Goal: Check status: Check status

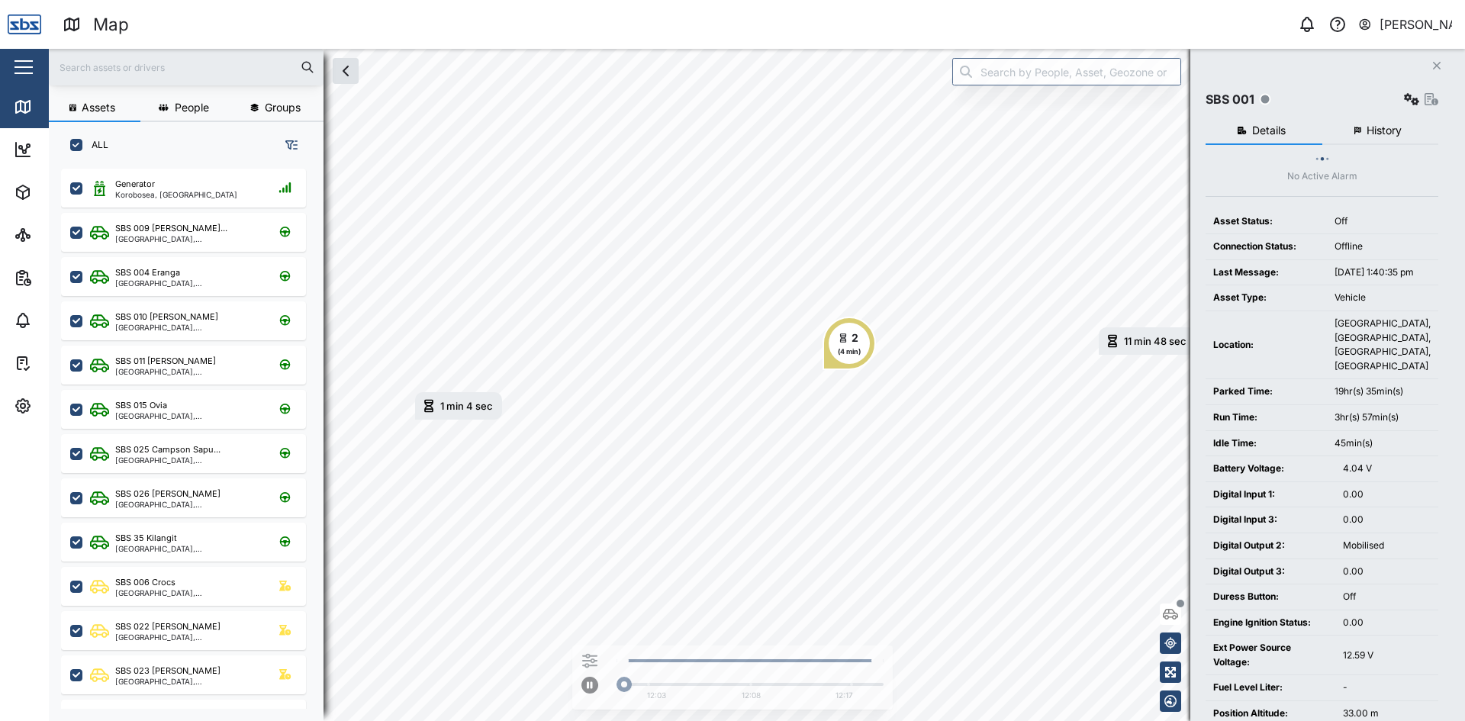
scroll to position [534, 239]
click at [108, 73] on input "text" at bounding box center [186, 67] width 256 height 23
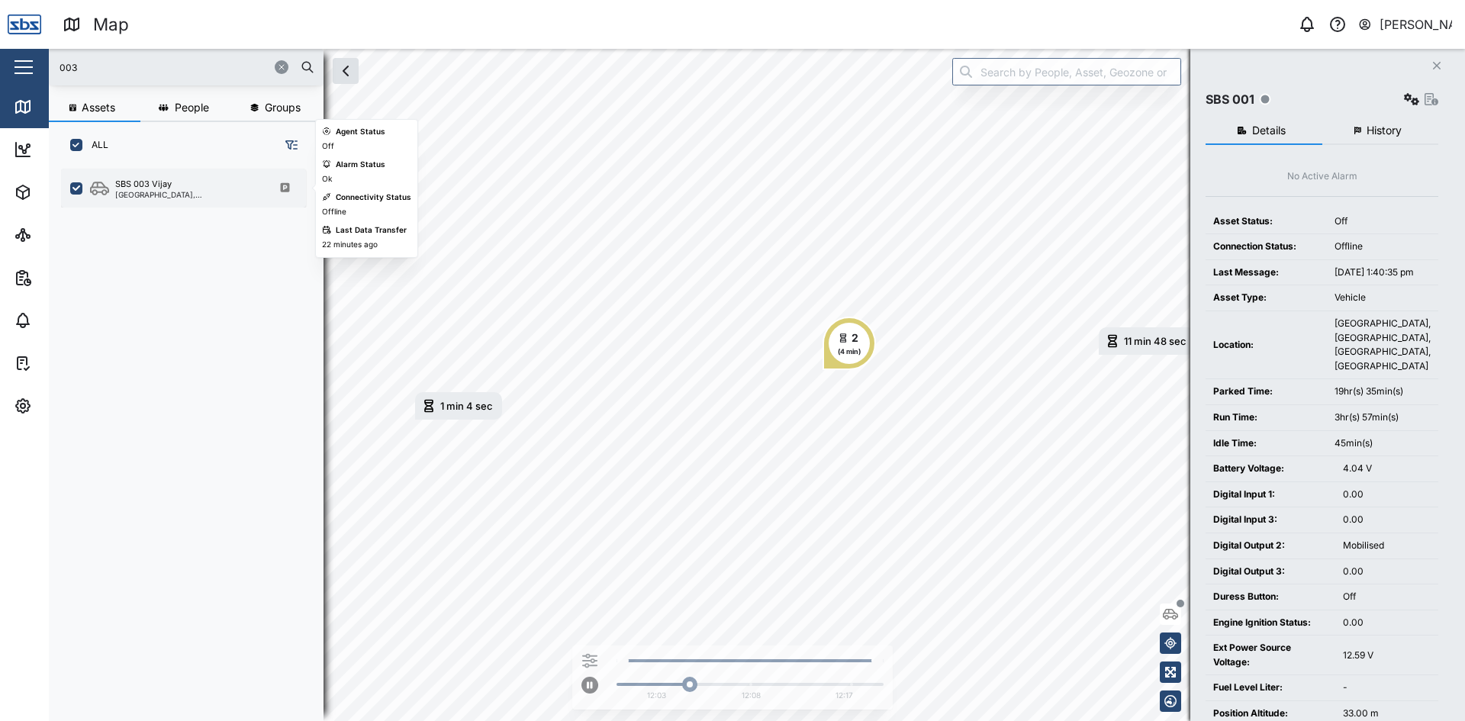
type input "003"
click at [165, 180] on div "SBS 003 Vijay" at bounding box center [143, 184] width 56 height 13
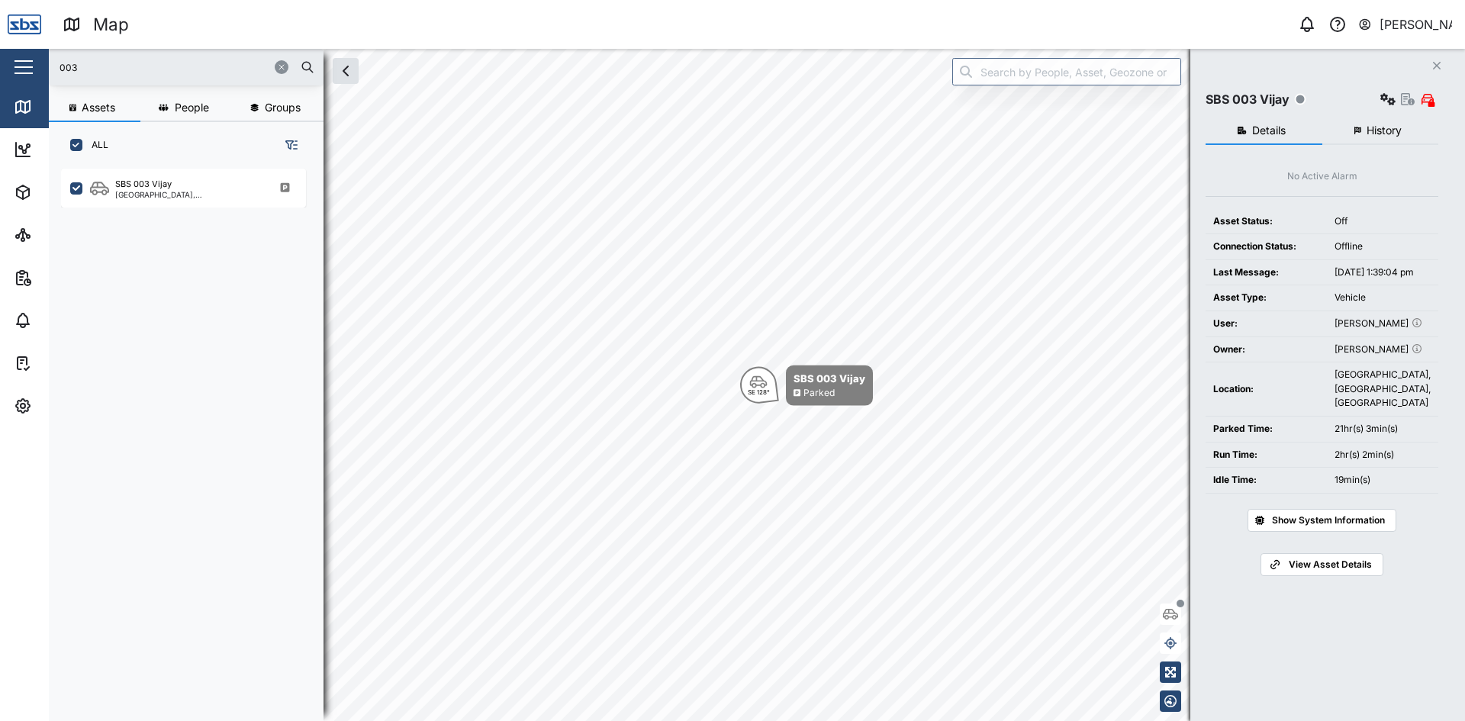
click at [1382, 130] on span "History" at bounding box center [1383, 130] width 35 height 11
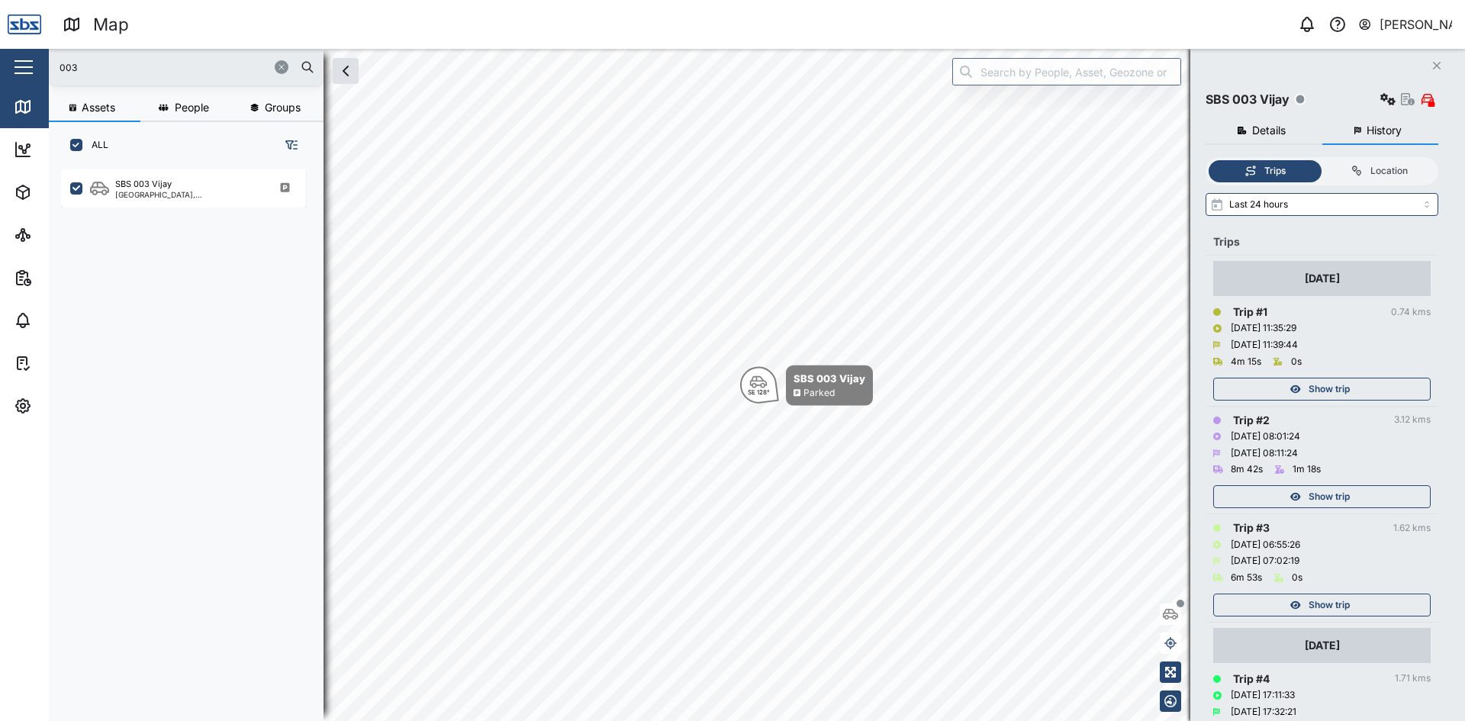
click at [1348, 388] on span "Show trip" at bounding box center [1328, 388] width 41 height 21
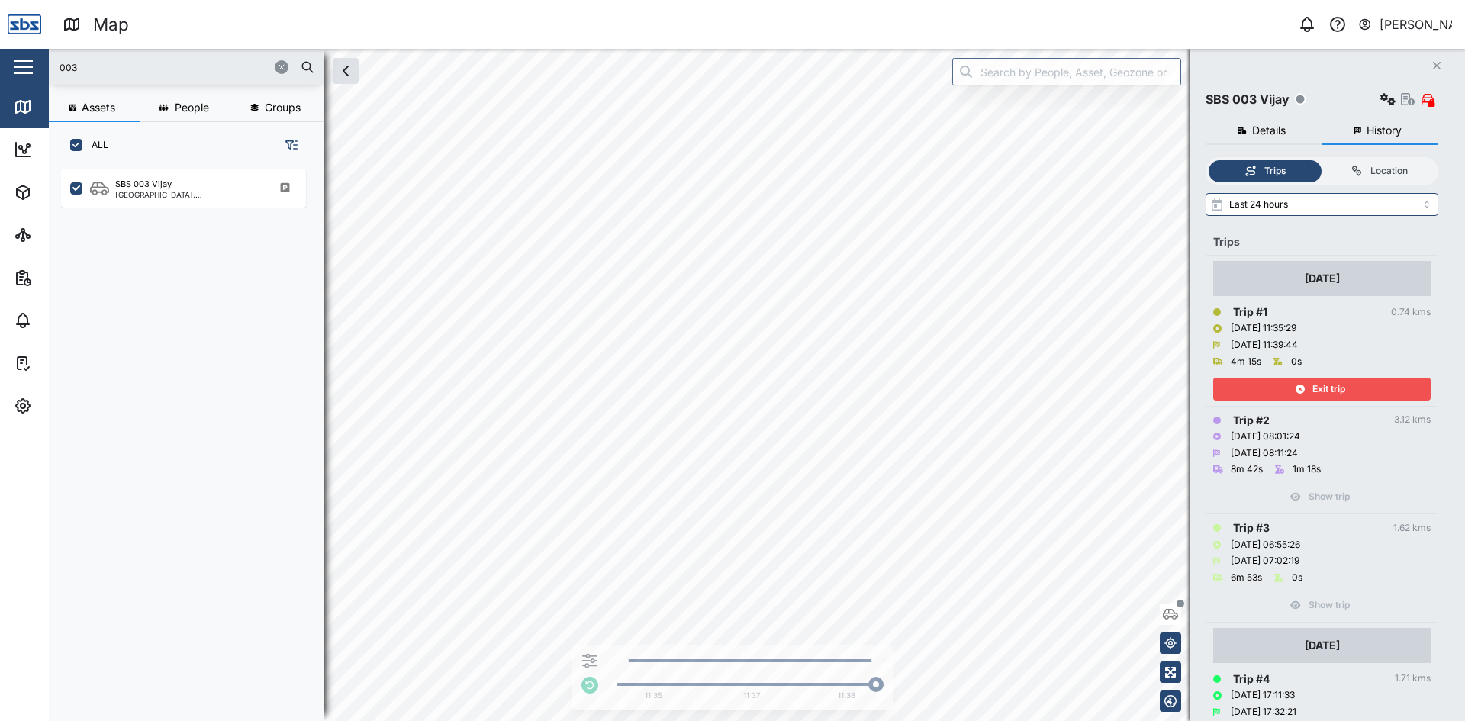
click at [1368, 384] on div "Exit trip" at bounding box center [1319, 388] width 198 height 21
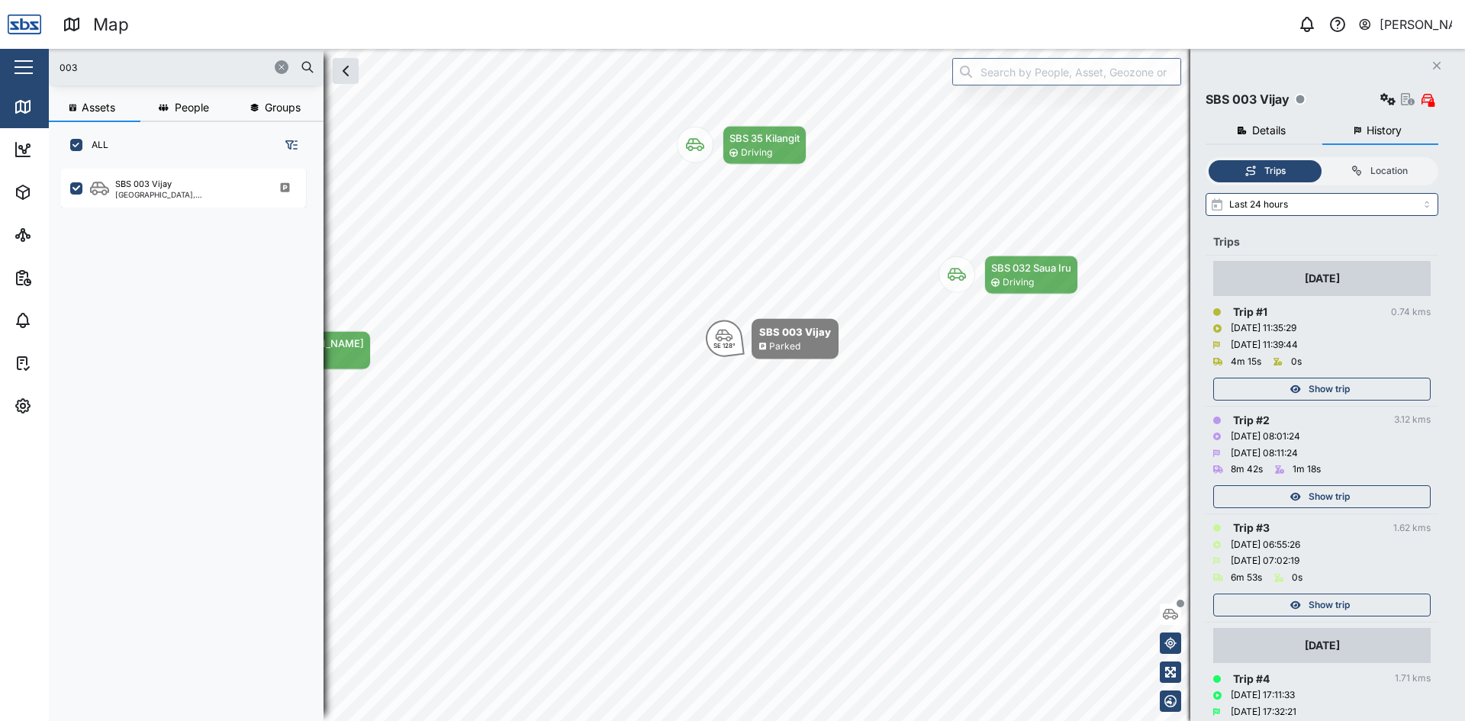
click at [278, 69] on icon "button" at bounding box center [281, 67] width 9 height 9
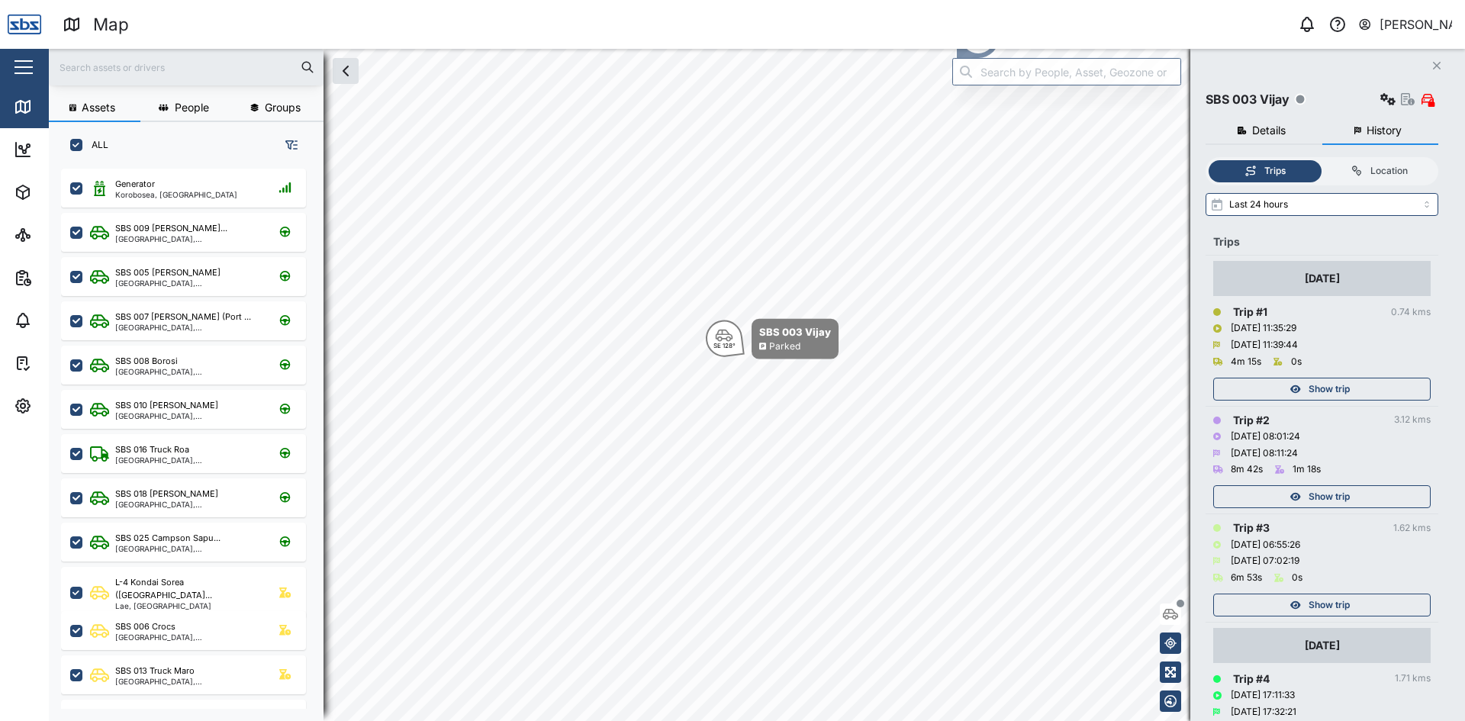
click at [1326, 384] on span "Show trip" at bounding box center [1328, 388] width 41 height 21
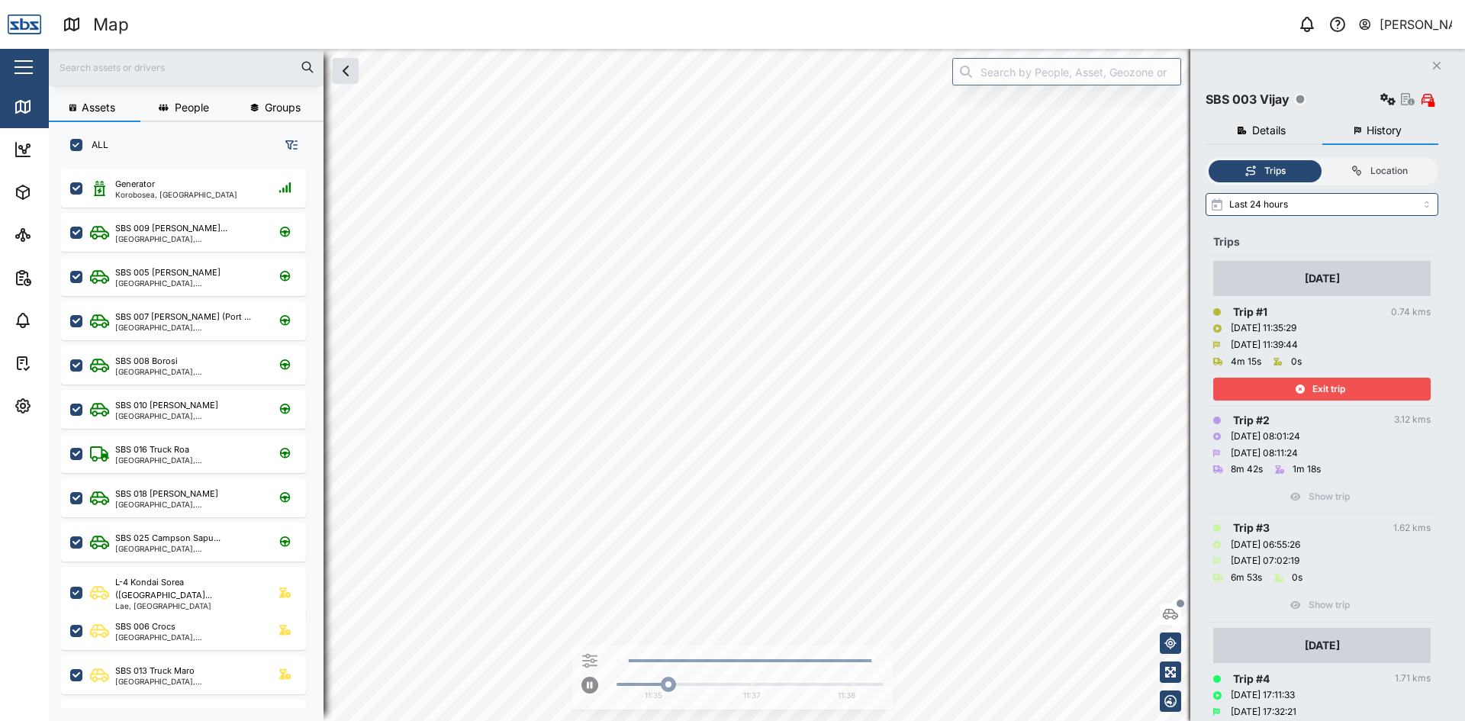
click at [1326, 384] on span "Exit trip" at bounding box center [1328, 388] width 33 height 21
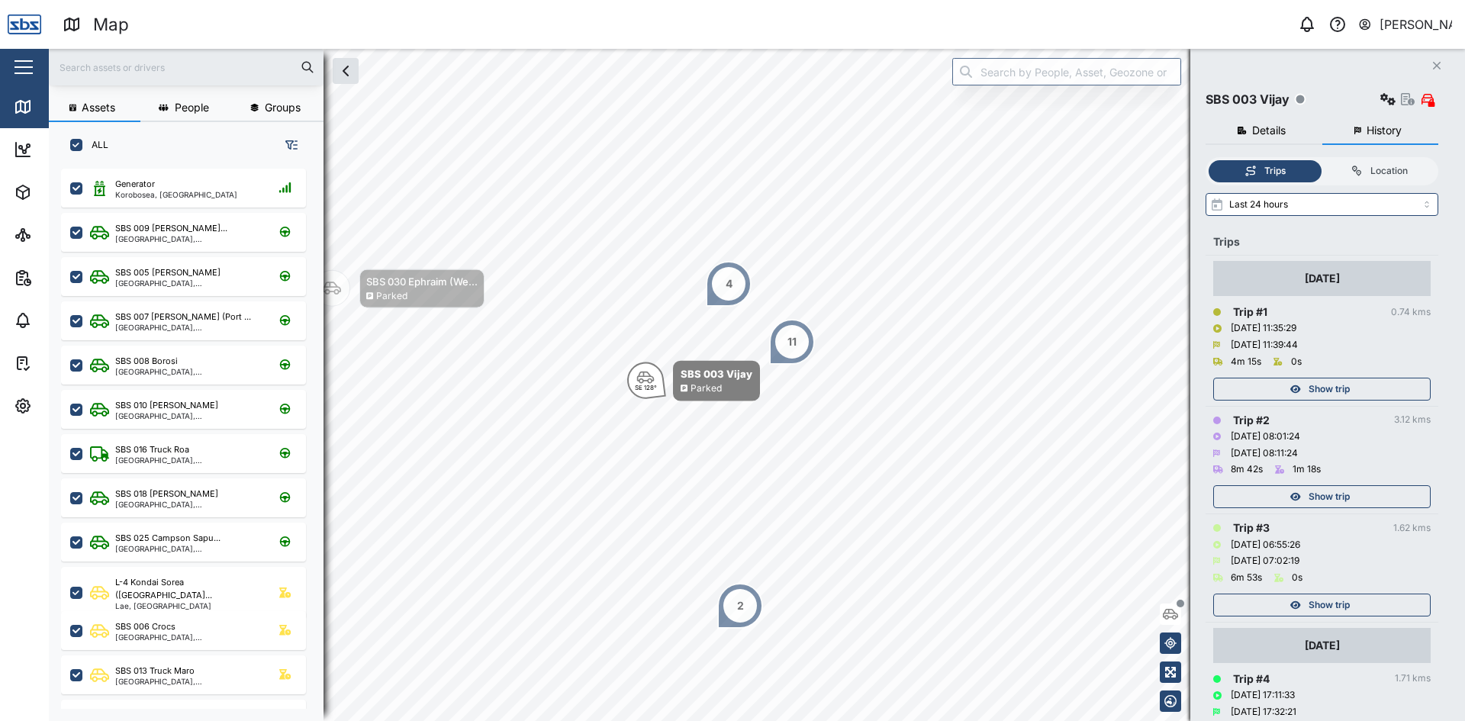
click at [743, 609] on div "2" at bounding box center [740, 605] width 7 height 17
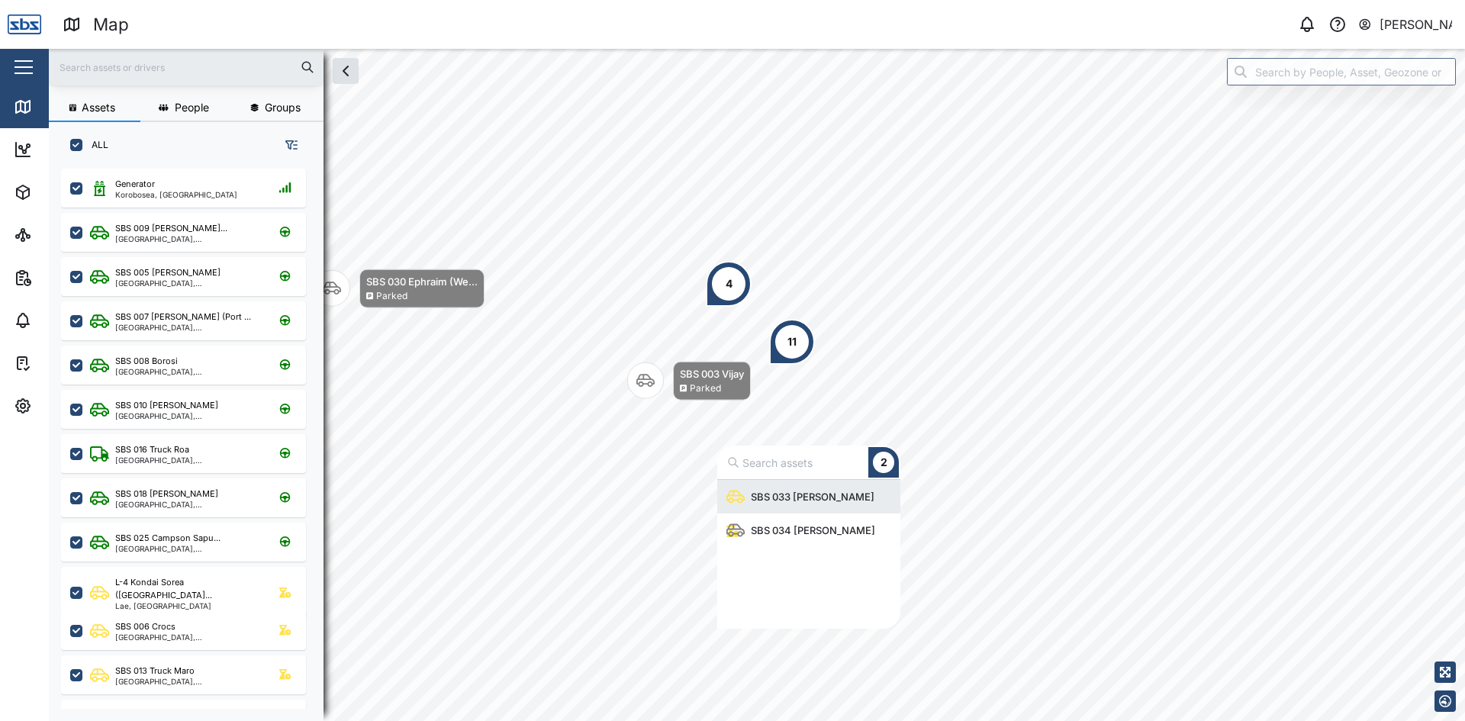
scroll to position [137, 172]
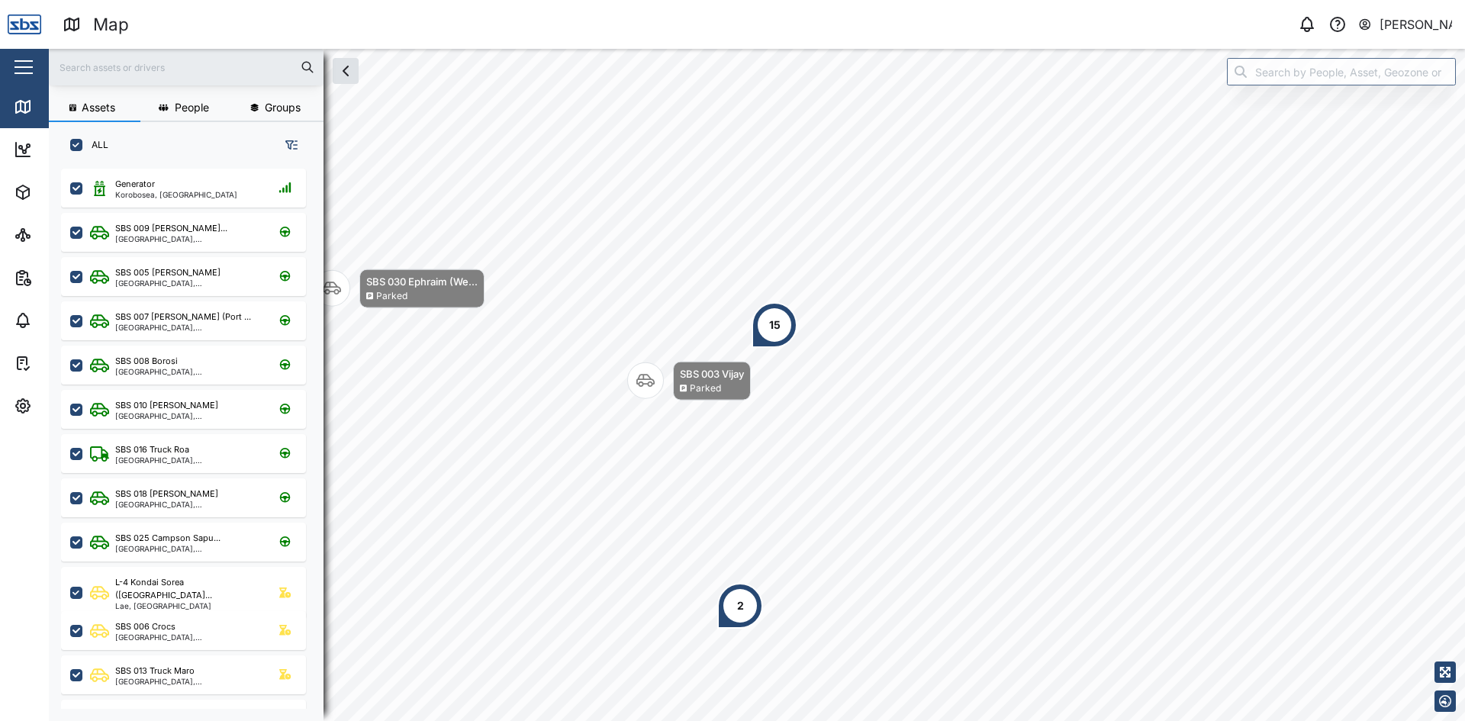
click at [737, 603] on div "2" at bounding box center [740, 605] width 7 height 17
click at [786, 534] on div "SBS 034 [PERSON_NAME]" at bounding box center [813, 530] width 137 height 15
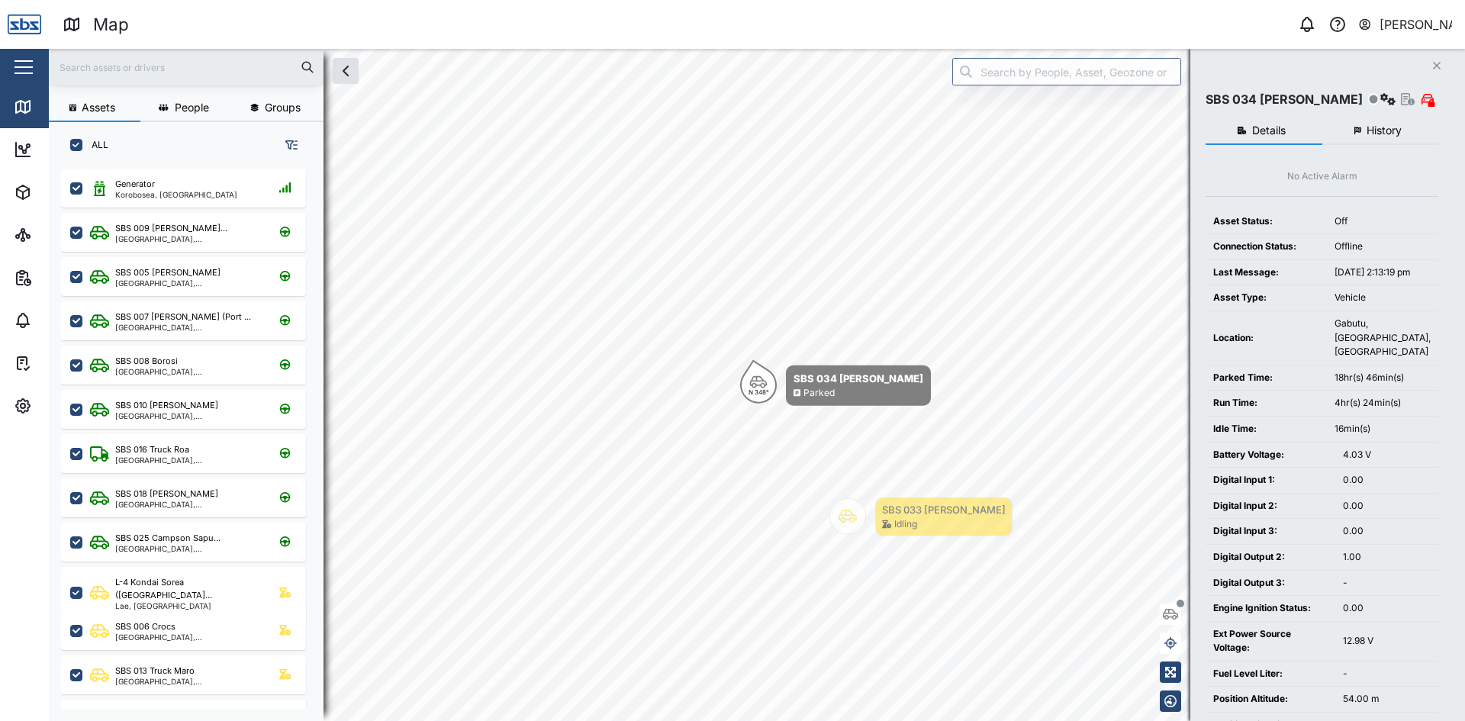
click at [1384, 117] on button "History" at bounding box center [1380, 130] width 117 height 27
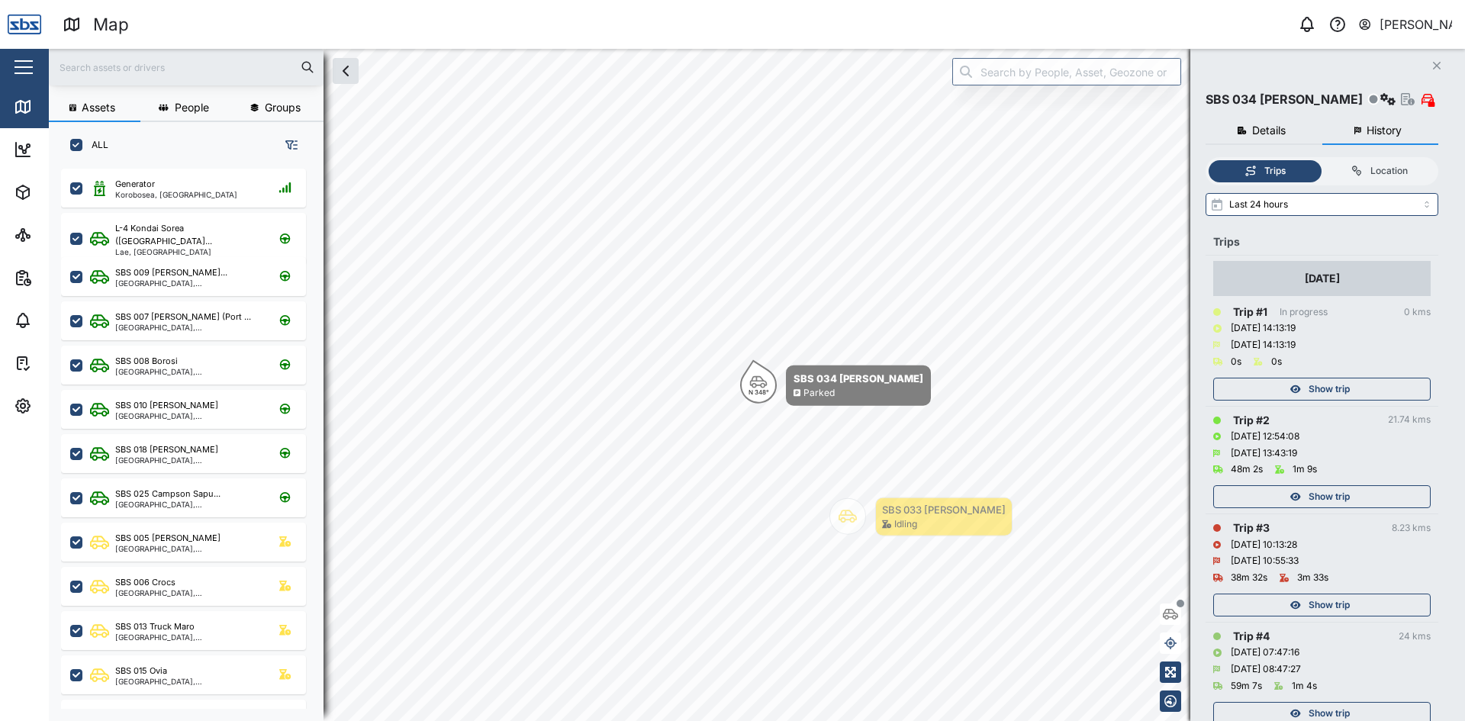
click at [1327, 497] on span "Show trip" at bounding box center [1328, 496] width 41 height 21
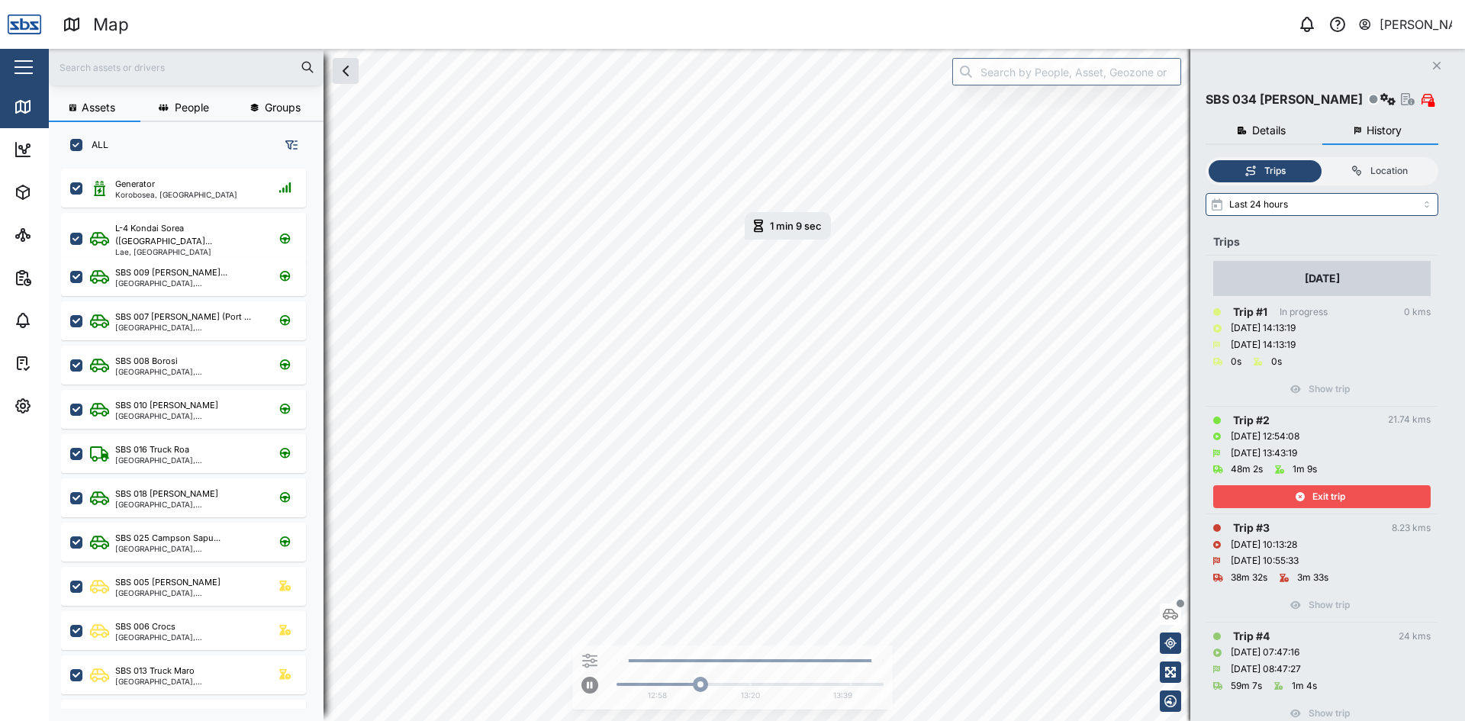
click at [1330, 494] on span "Exit trip" at bounding box center [1328, 496] width 33 height 21
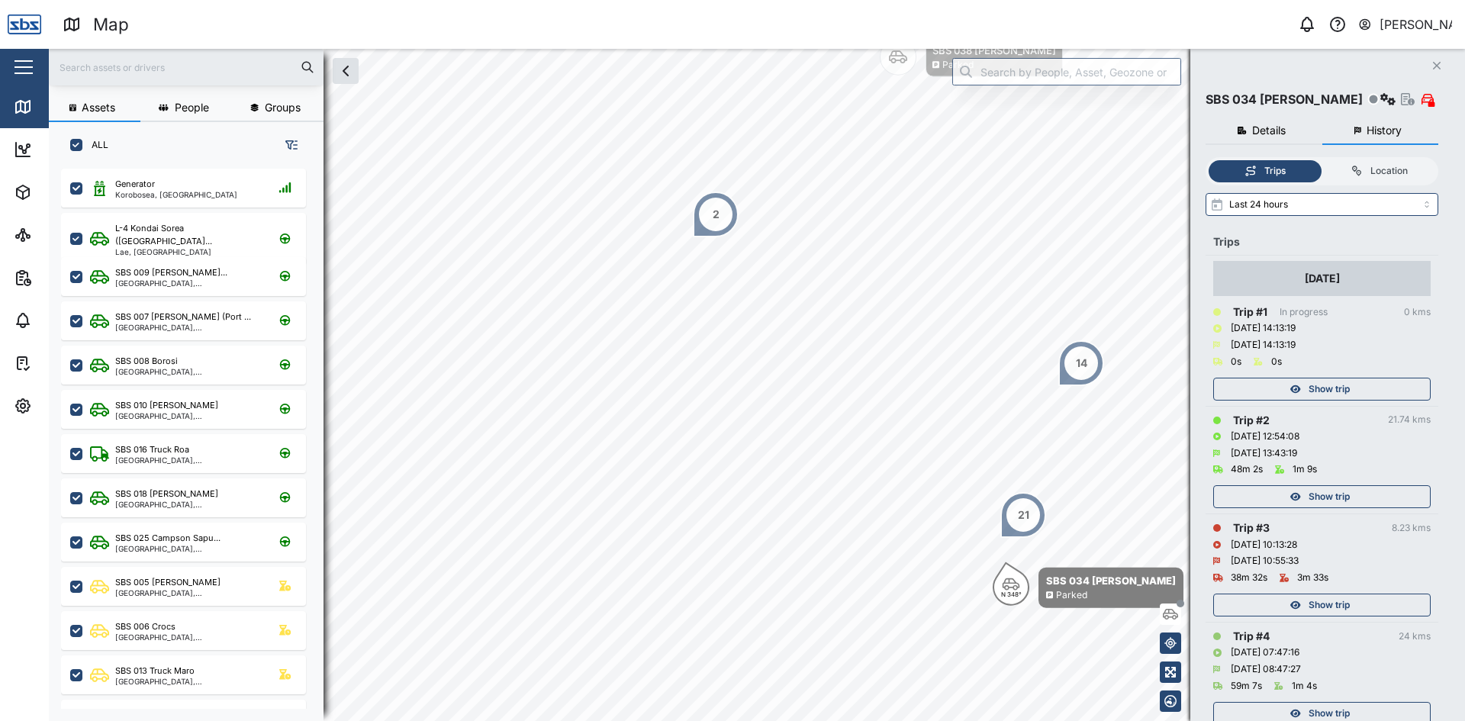
click at [1336, 388] on span "Show trip" at bounding box center [1328, 388] width 41 height 21
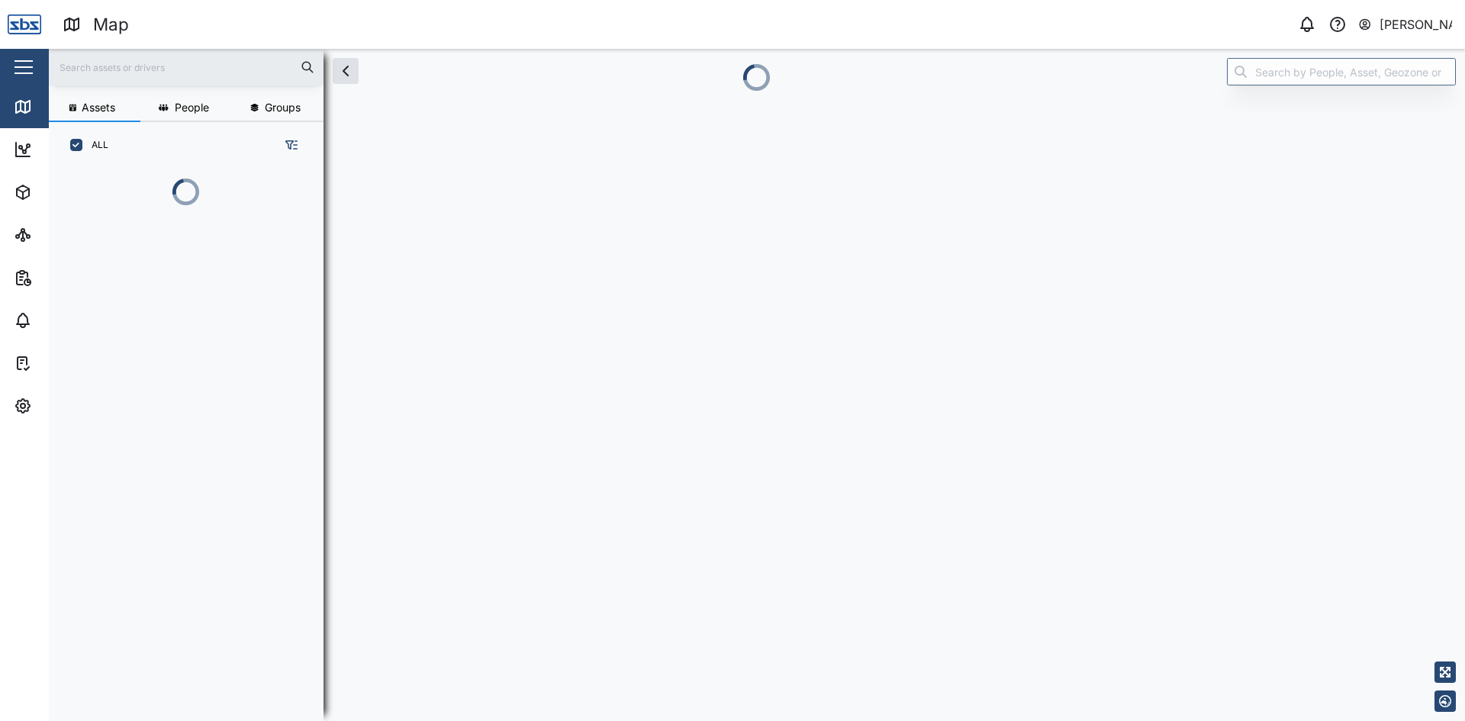
scroll to position [468, 239]
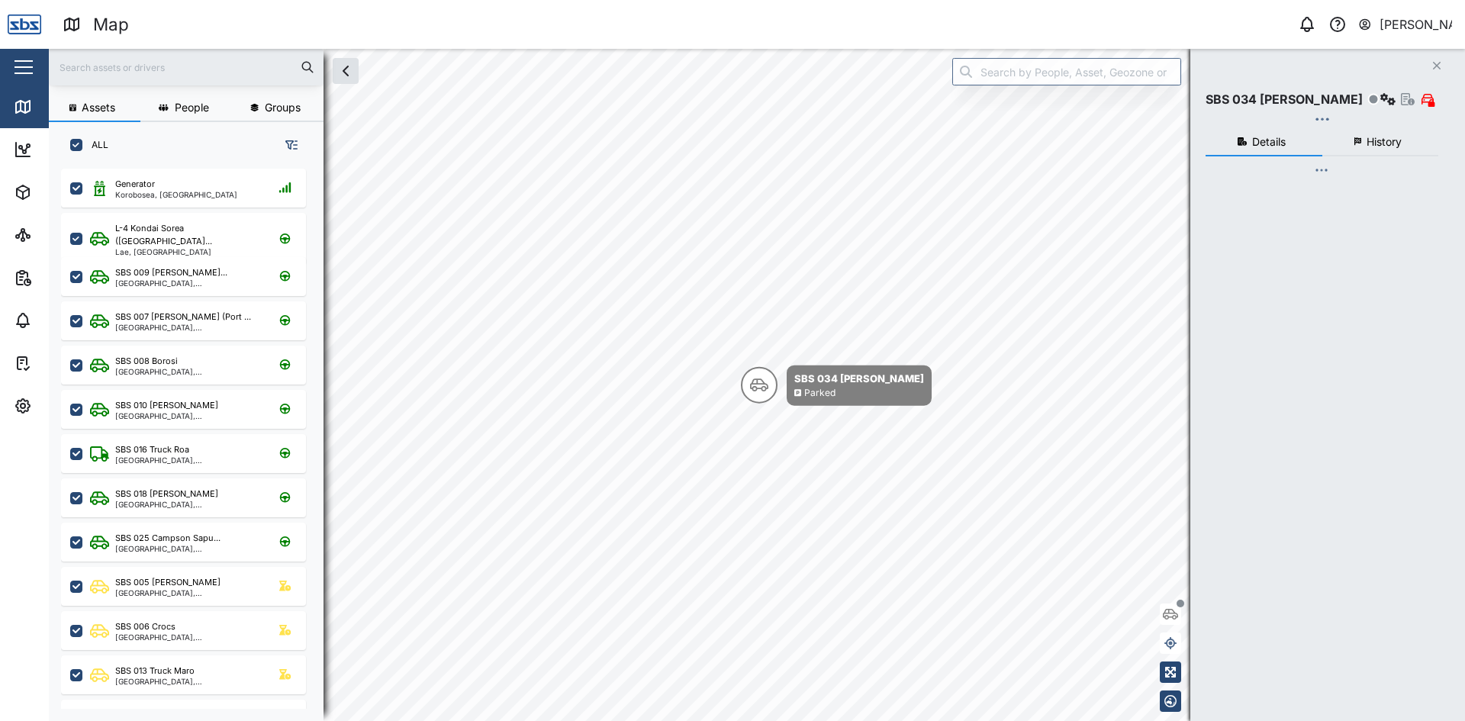
checkbox input "true"
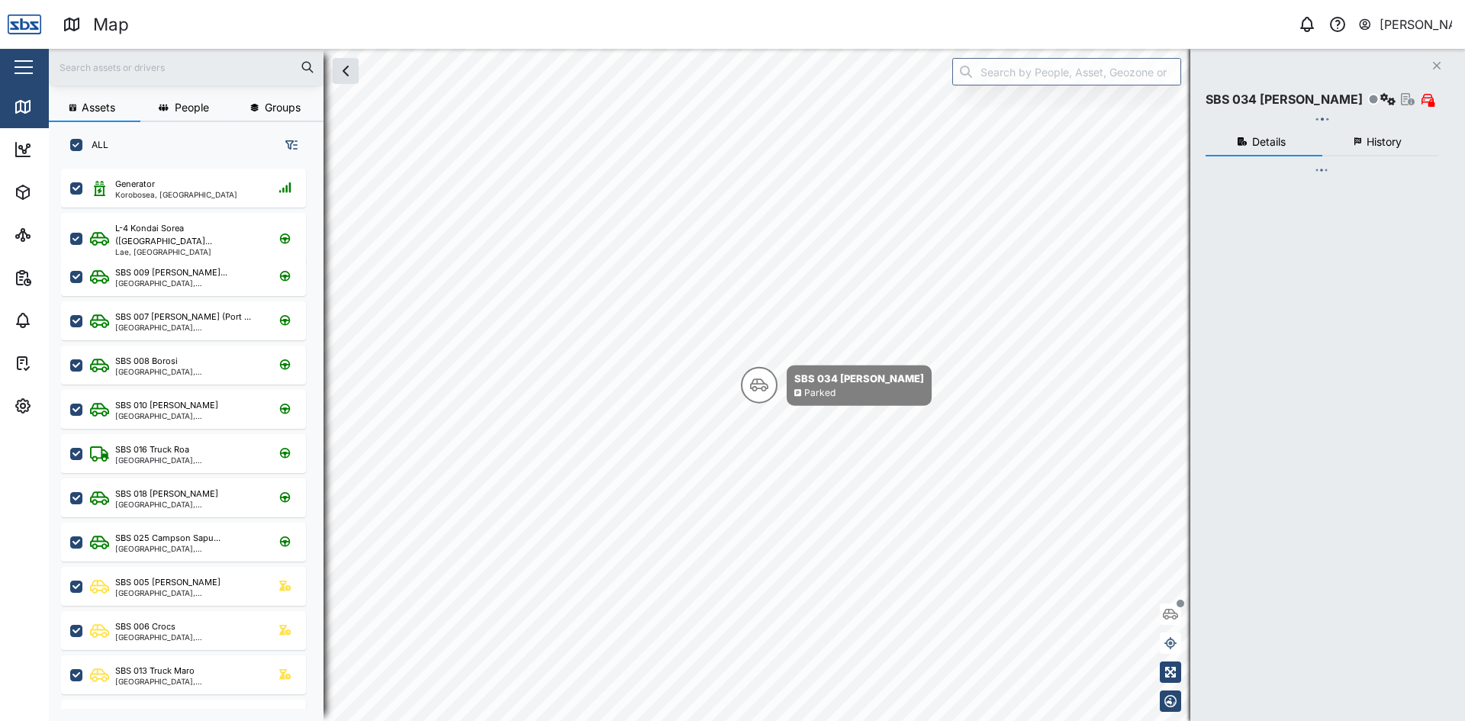
checkbox input "true"
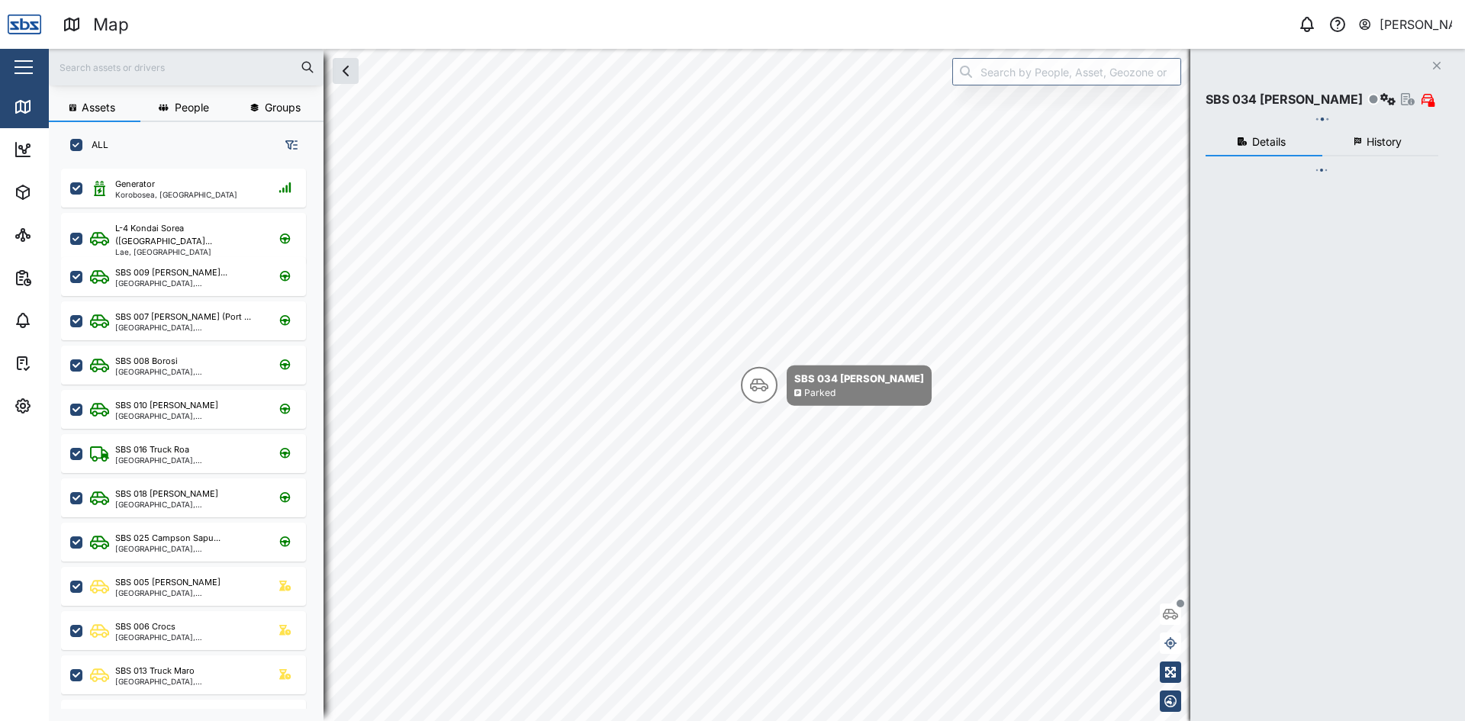
checkbox input "true"
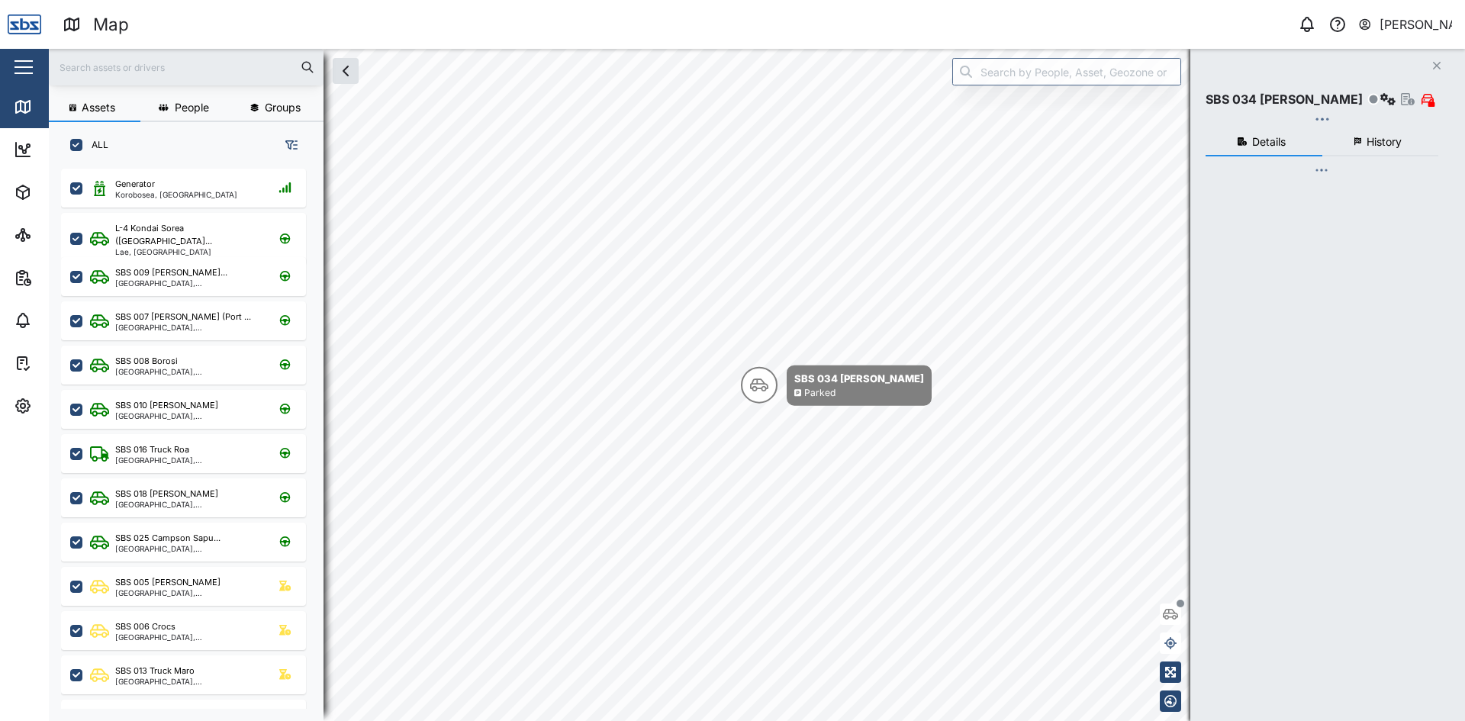
checkbox input "true"
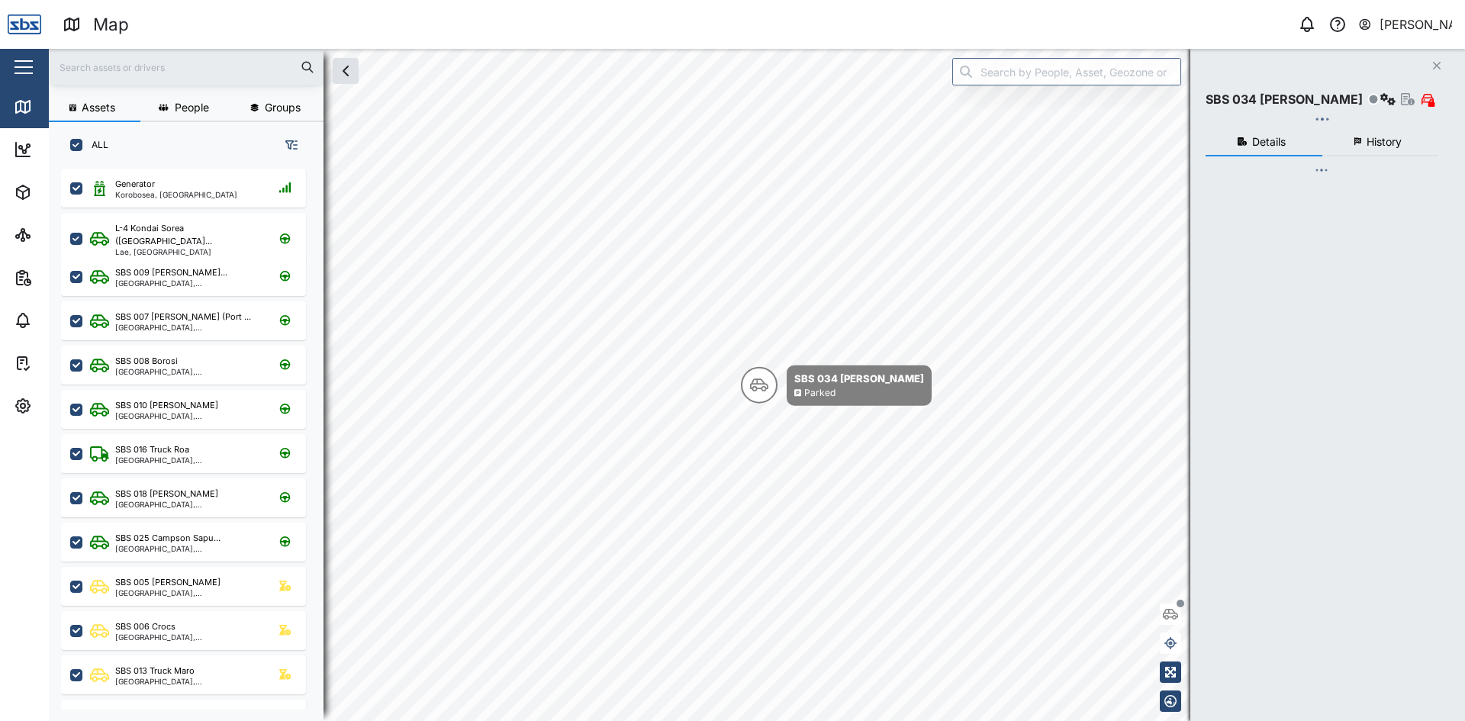
checkbox input "true"
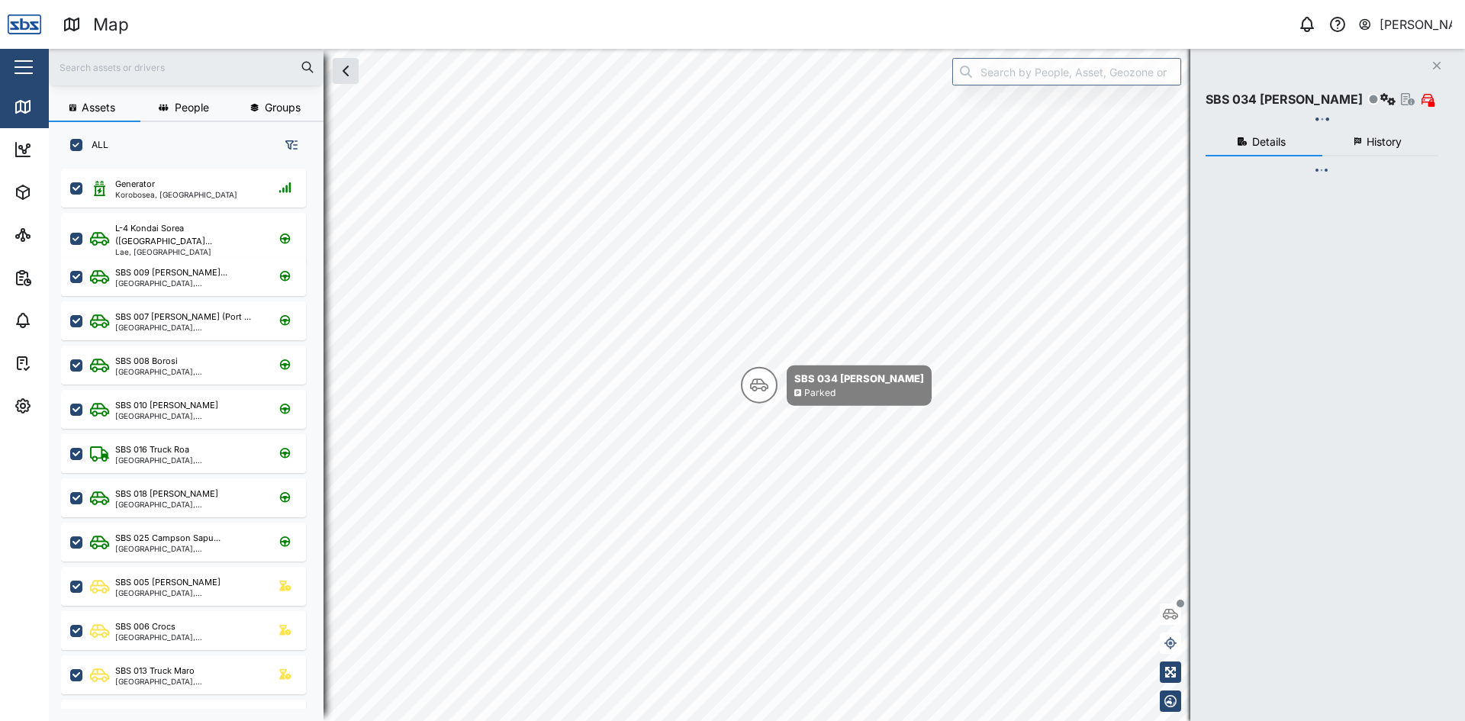
checkbox input "true"
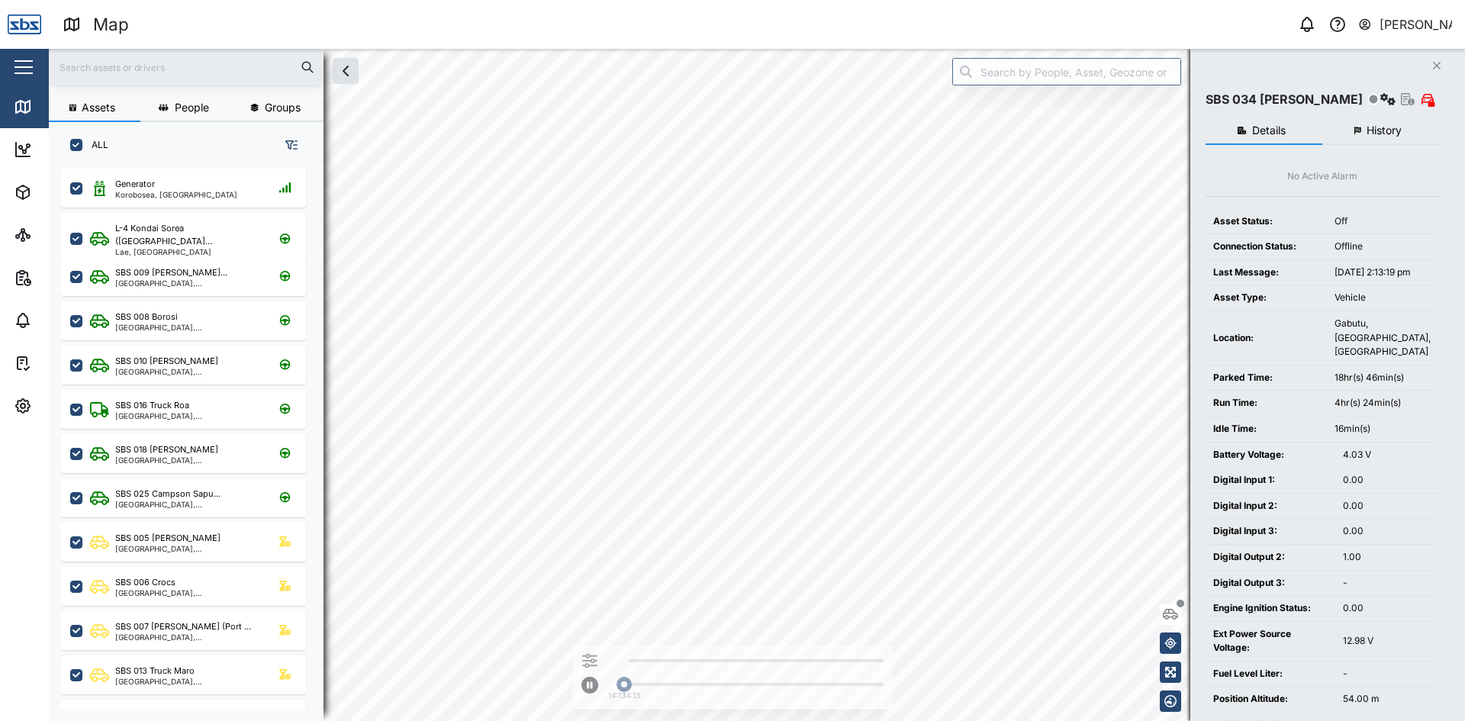
click at [1436, 63] on icon "Close" at bounding box center [1436, 65] width 9 height 12
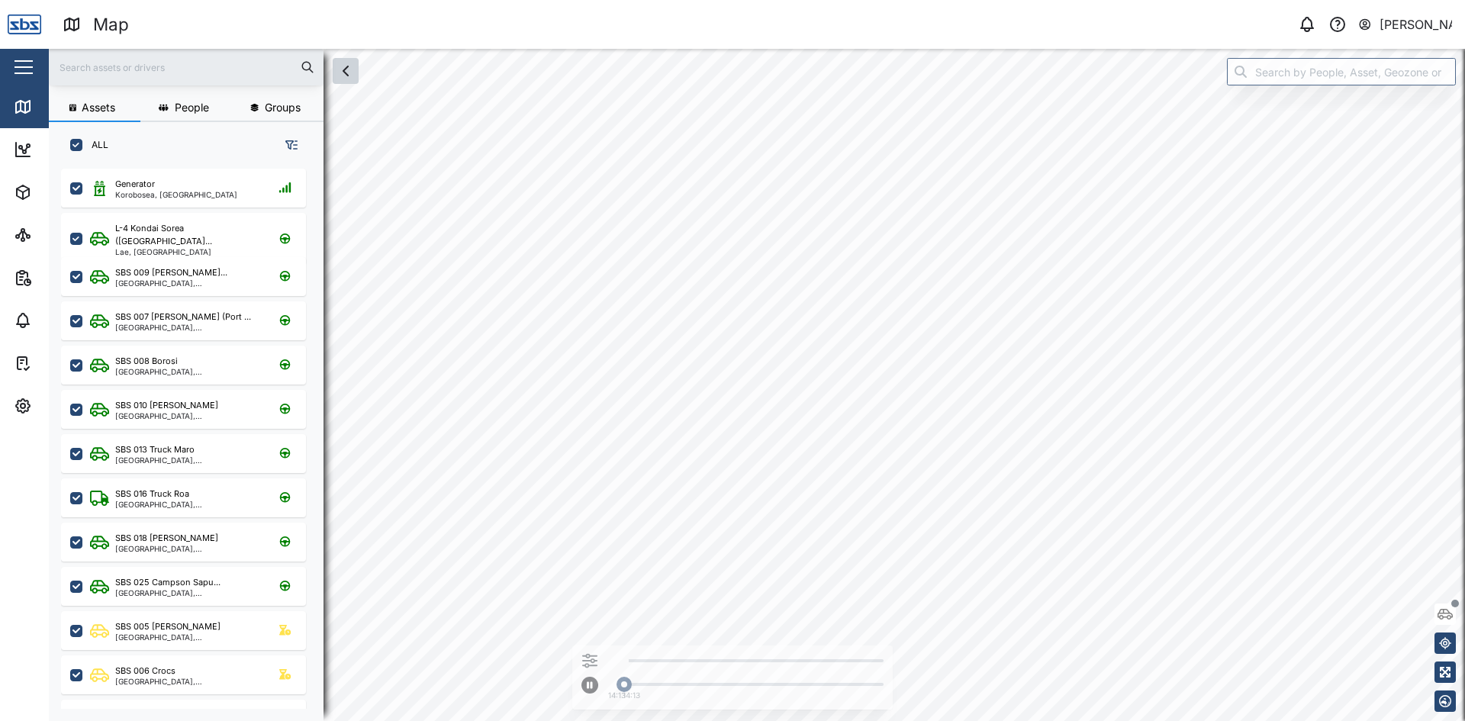
click at [340, 70] on icon "button" at bounding box center [345, 71] width 18 height 18
